Goal: Task Accomplishment & Management: Complete application form

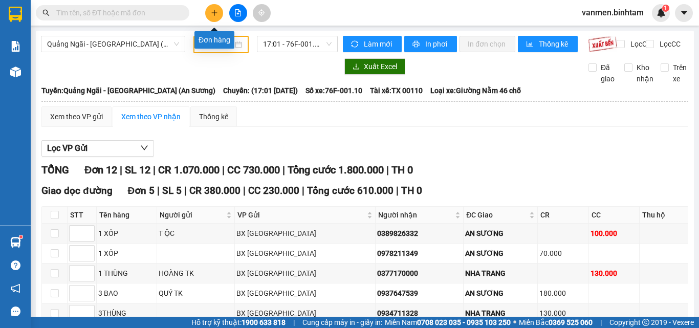
click at [210, 13] on button at bounding box center [214, 13] width 18 height 18
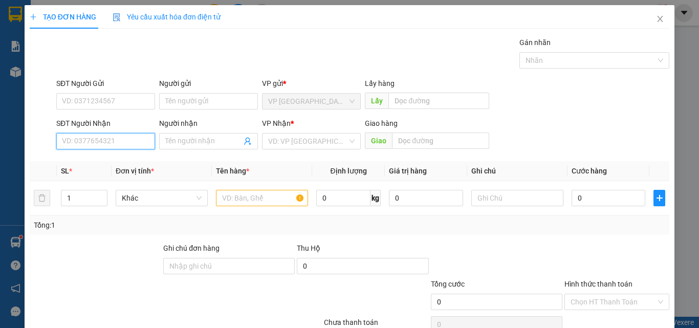
click at [88, 143] on input "SĐT Người Nhận" at bounding box center [105, 141] width 99 height 16
type input "0984996679"
click at [86, 165] on div "0984996679" at bounding box center [105, 161] width 86 height 11
type input "150.000"
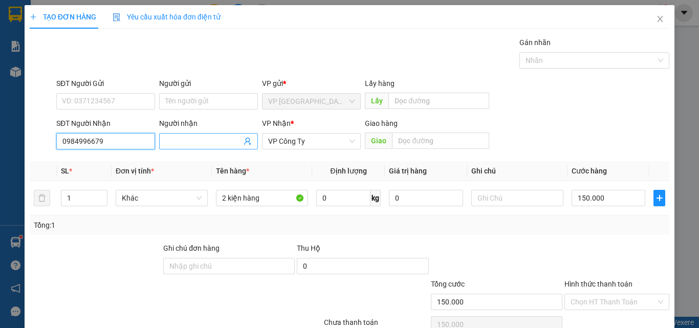
type input "0984996679"
click at [198, 140] on input "Người nhận" at bounding box center [203, 141] width 76 height 11
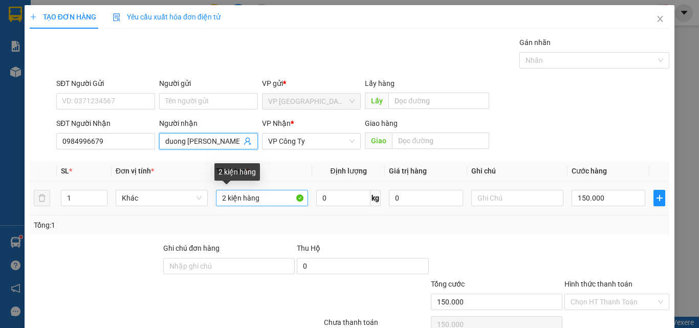
type input "duong [PERSON_NAME]"
click at [240, 198] on input "2 kiện hàng" at bounding box center [262, 198] width 92 height 16
click at [276, 201] on input "1 thùng hàng" at bounding box center [262, 198] width 92 height 16
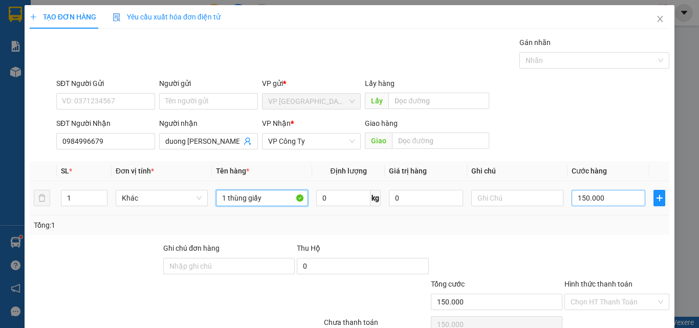
type input "1 thùng giấy"
click at [616, 198] on input "150.000" at bounding box center [609, 198] width 74 height 16
type input "0"
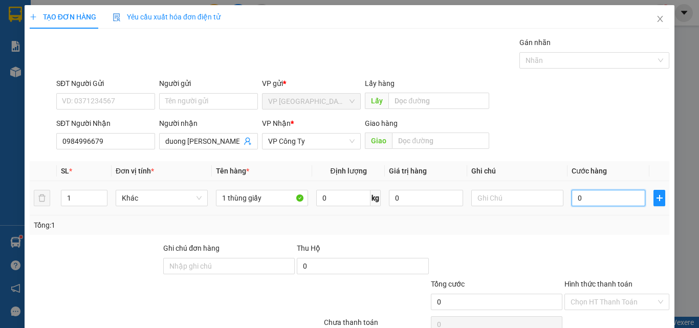
click at [572, 199] on input "0" at bounding box center [609, 198] width 74 height 16
type input "70"
type input "700"
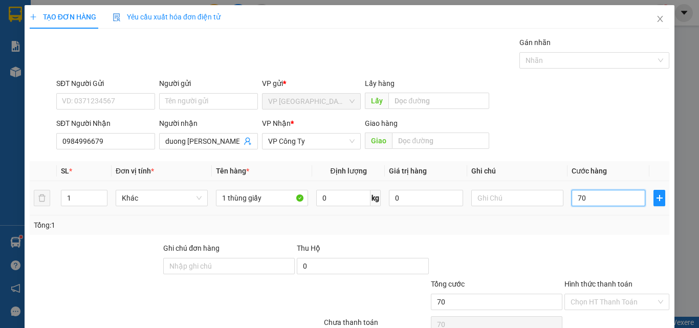
type input "700"
type input "7.000"
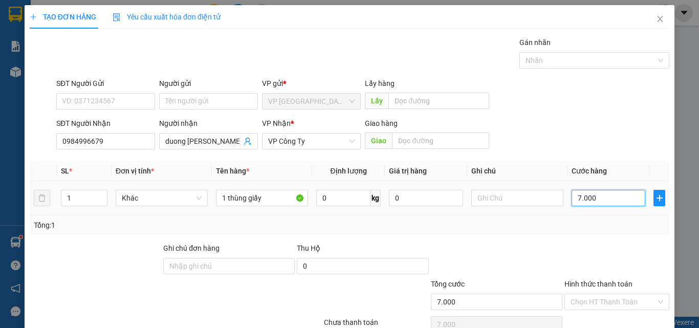
type input "70.000"
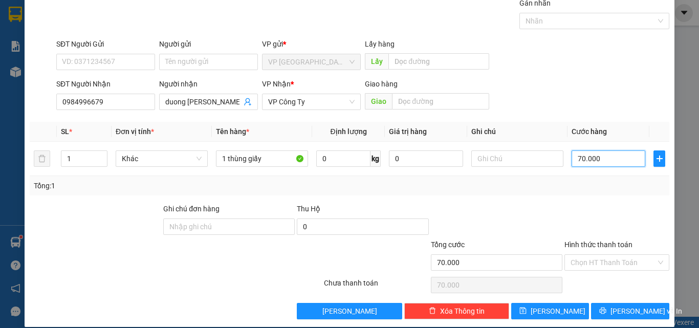
scroll to position [51, 0]
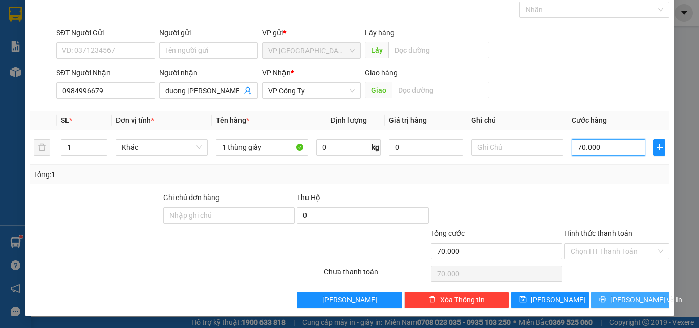
type input "70.000"
click at [614, 300] on button "[PERSON_NAME] và In" at bounding box center [630, 300] width 78 height 16
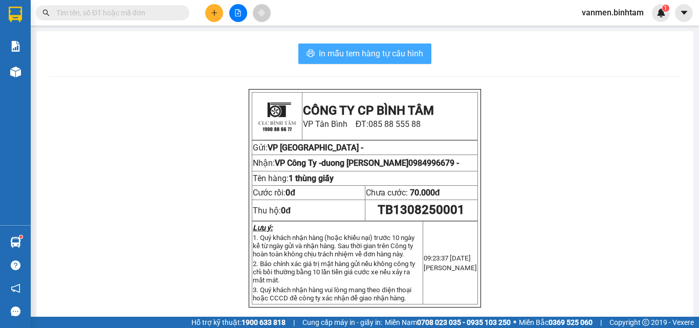
click at [346, 55] on span "In mẫu tem hàng tự cấu hình" at bounding box center [371, 53] width 104 height 13
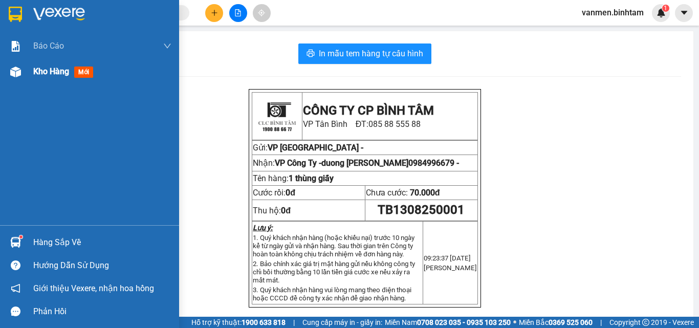
click at [16, 68] on img at bounding box center [15, 72] width 11 height 11
